Goal: Communication & Community: Ask a question

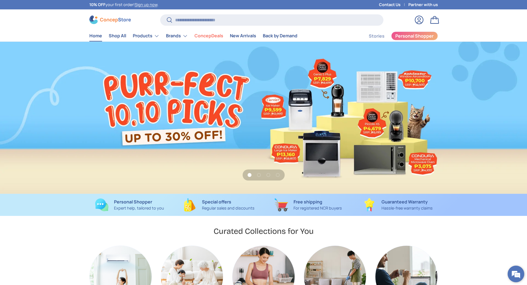
click at [516, 269] on em at bounding box center [516, 274] width 15 height 15
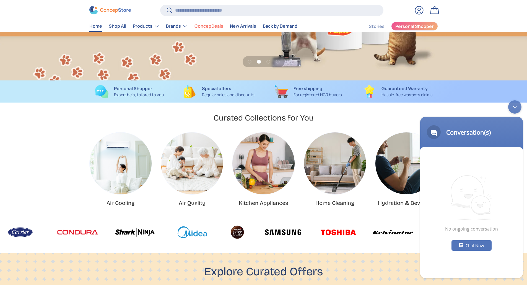
scroll to position [138, 0]
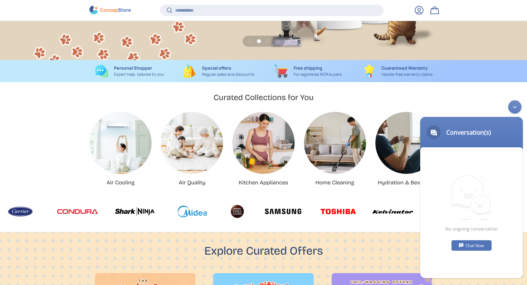
click at [448, 104] on body "Conversation(s) We're online! No ongoing conversation Chat Now Conversation(s)" at bounding box center [472, 189] width 108 height 183
click at [514, 107] on div "Minimize live chat window" at bounding box center [514, 106] width 13 height 13
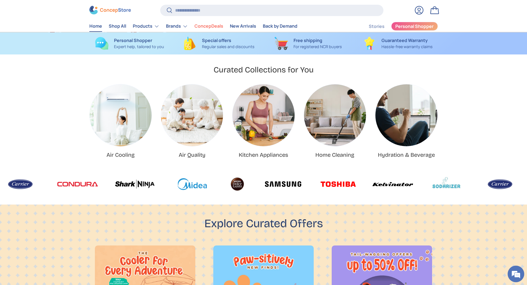
scroll to position [0, 527]
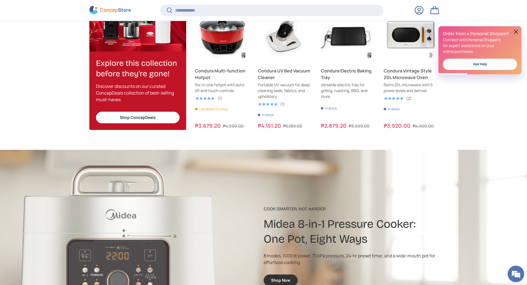
scroll to position [724, 0]
